Goal: Obtain resource: Download file/media

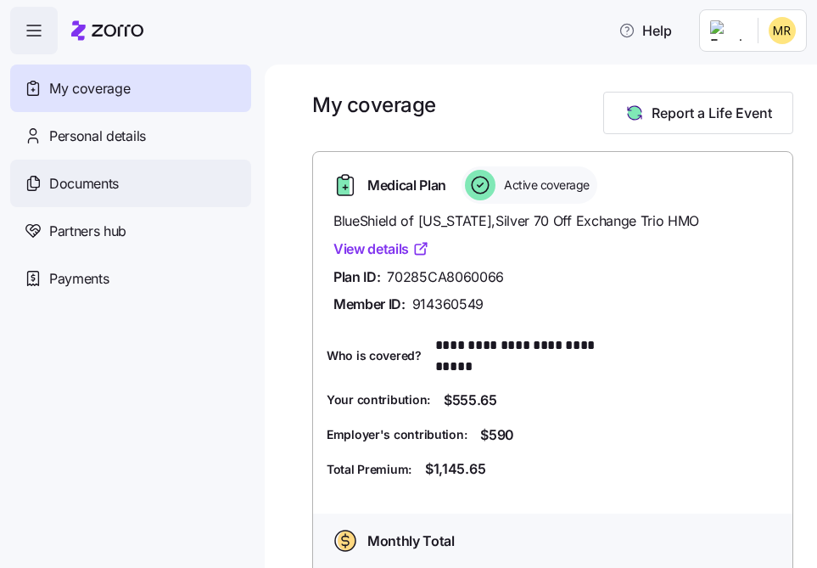
click at [68, 189] on span "Documents" at bounding box center [84, 183] width 70 height 21
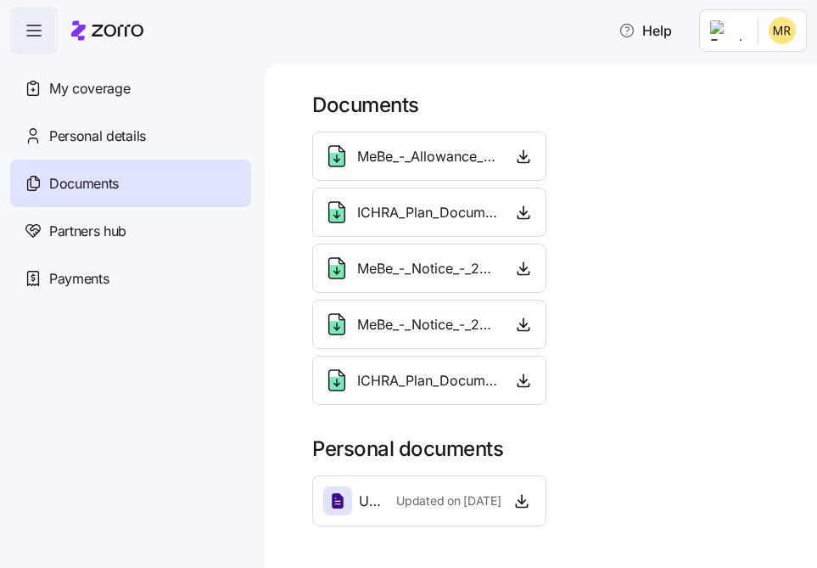
click at [429, 213] on span "ICHRA_Plan_Document_and_Summary_Plan_Description_-_2025.pdf" at bounding box center [427, 212] width 141 height 21
click at [519, 381] on icon "button" at bounding box center [523, 380] width 17 height 17
